Goal: Task Accomplishment & Management: Manage account settings

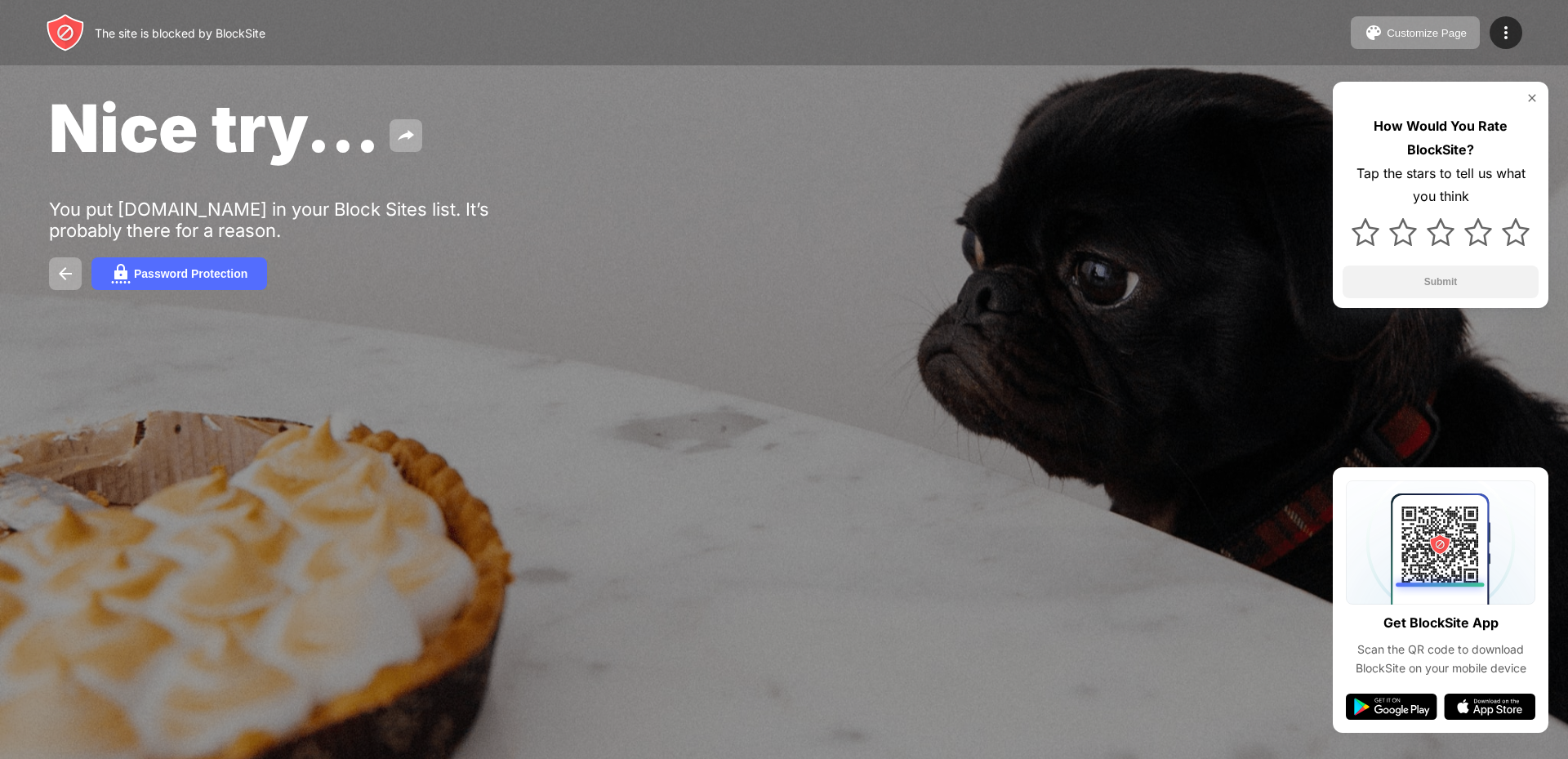
click at [1535, 94] on img at bounding box center [1532, 98] width 13 height 13
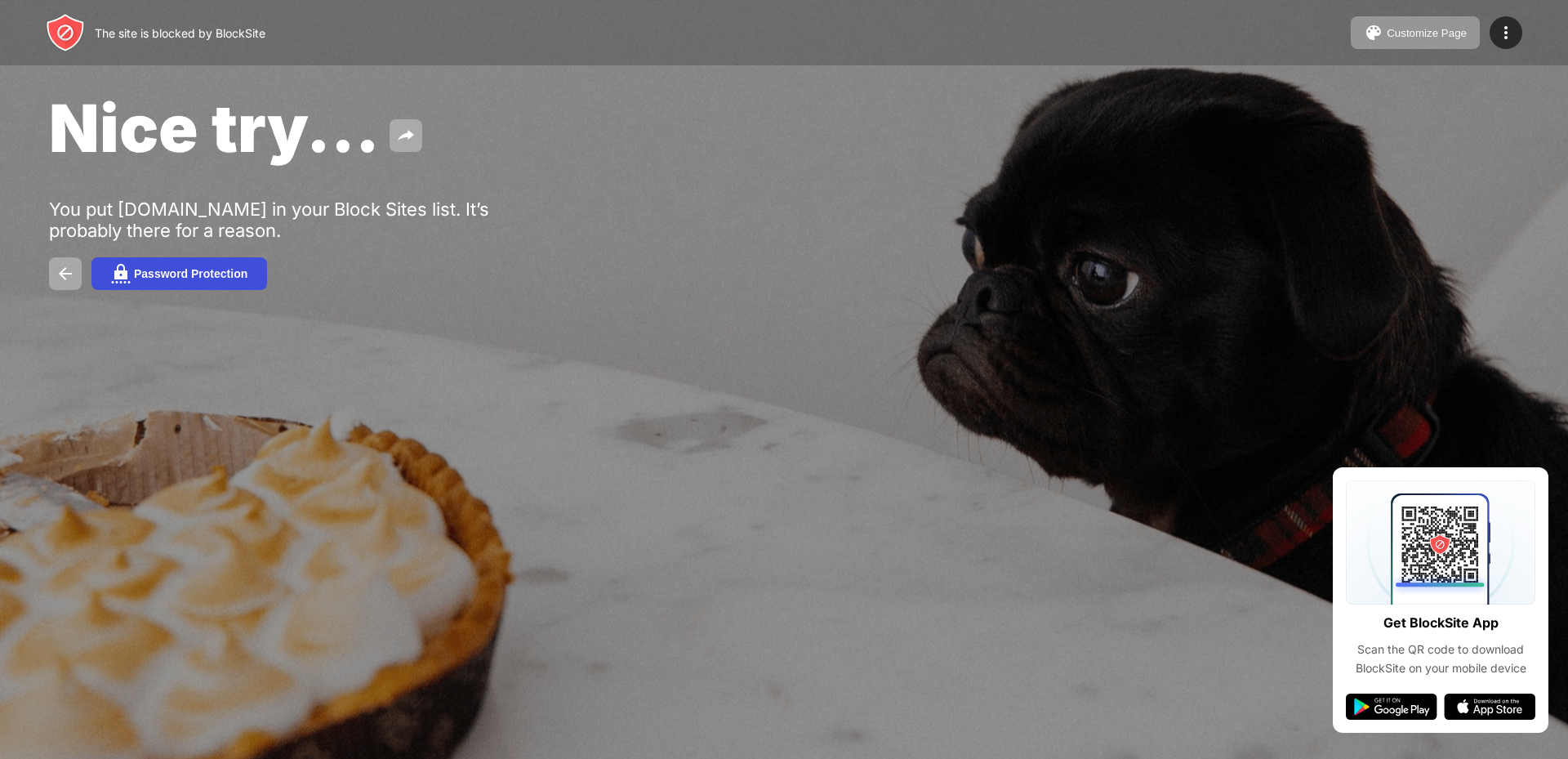
click at [149, 269] on div "Password Protection" at bounding box center [191, 273] width 113 height 13
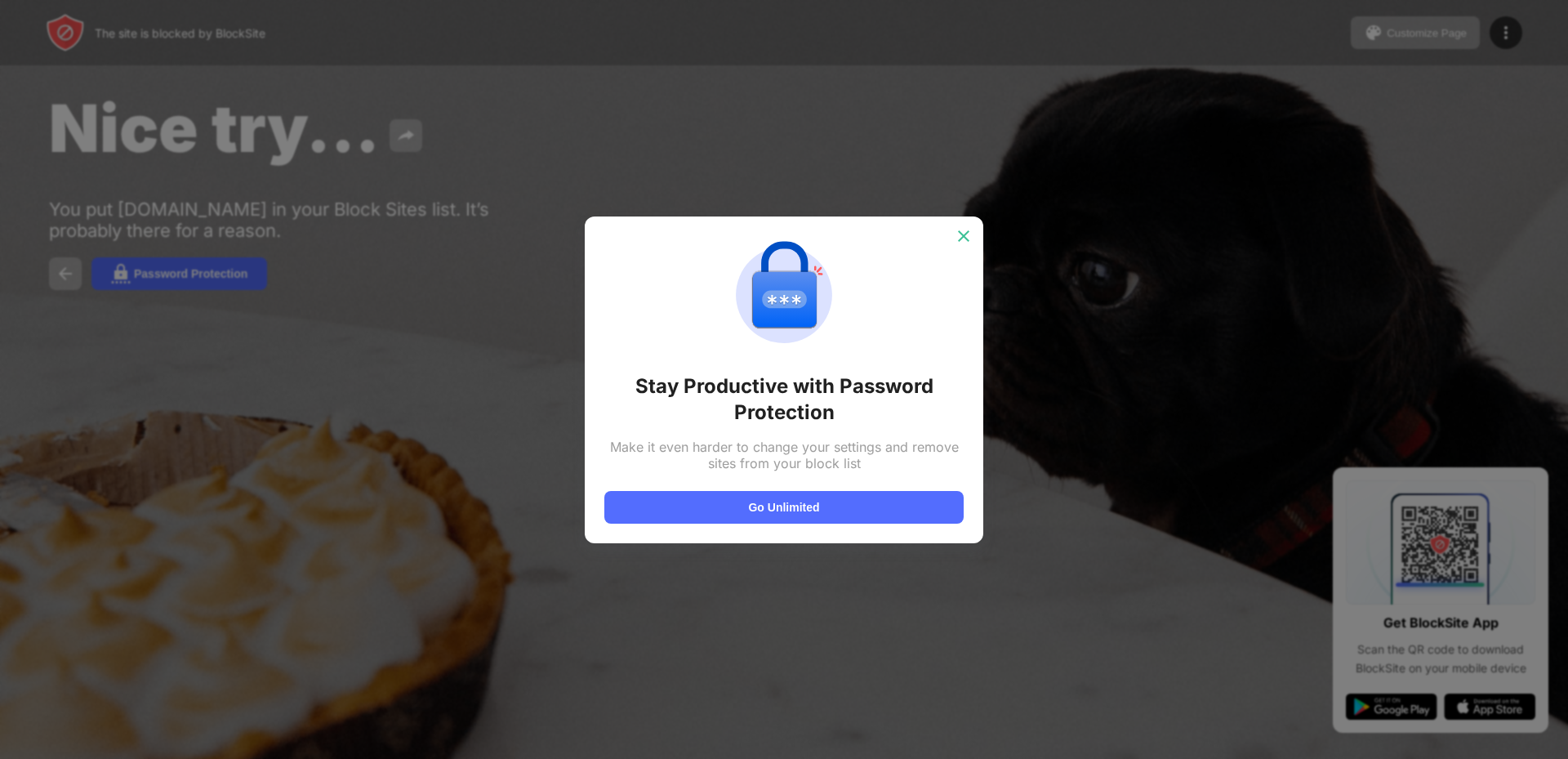
click at [964, 242] on img at bounding box center [964, 236] width 17 height 17
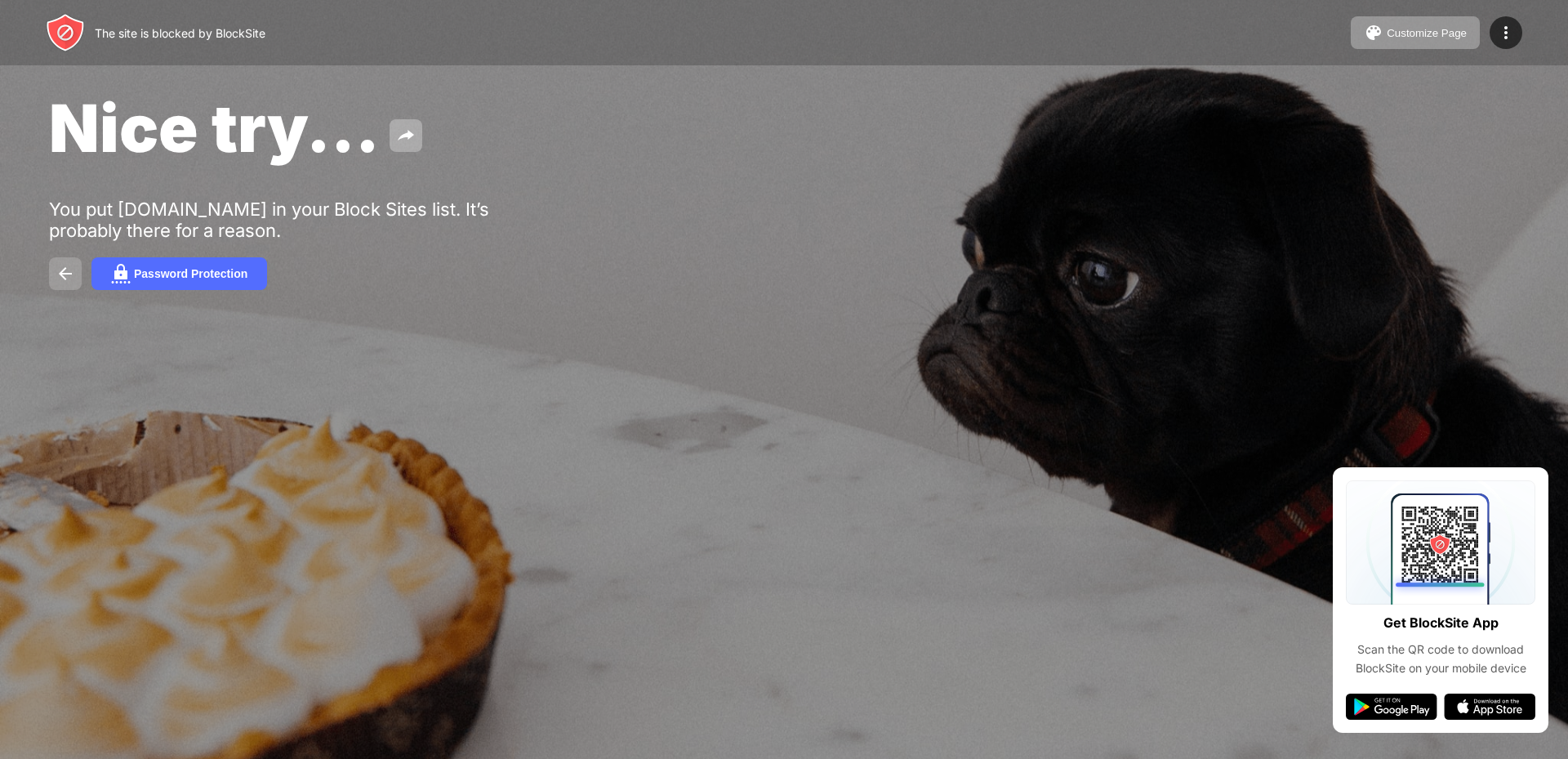
click at [71, 269] on img at bounding box center [65, 273] width 20 height 20
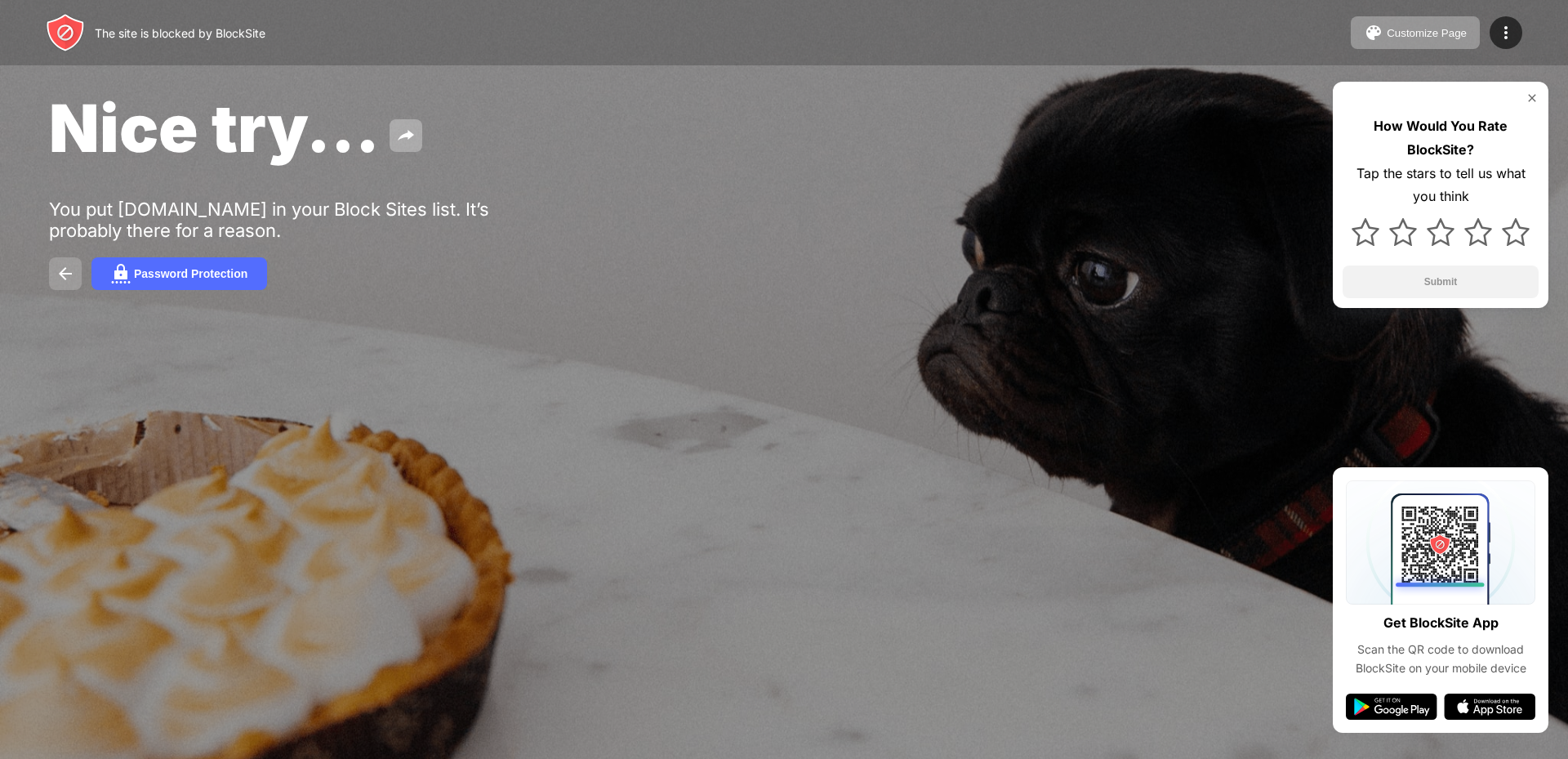
click at [70, 263] on button at bounding box center [65, 273] width 32 height 32
